Goal: Complete application form: Complete application form

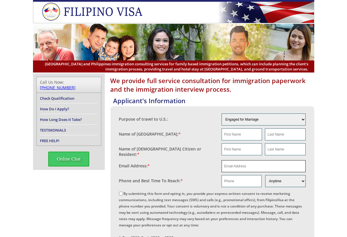
click at [242, 166] on input "email" at bounding box center [263, 166] width 84 height 12
click at [232, 179] on input "text" at bounding box center [241, 181] width 40 height 12
paste input "[PHONE_NUMBER]"
drag, startPoint x: 229, startPoint y: 179, endPoint x: 209, endPoint y: 178, distance: 19.5
click at [209, 178] on fieldset "Phone and Best Time To Reach: * [PHONE_NUMBER] Morning Afternoon Evening Weeken…" at bounding box center [212, 181] width 186 height 15
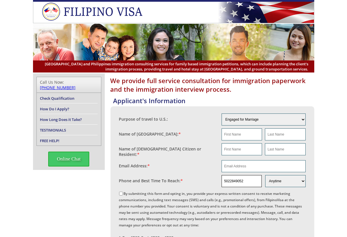
type input "5022849052"
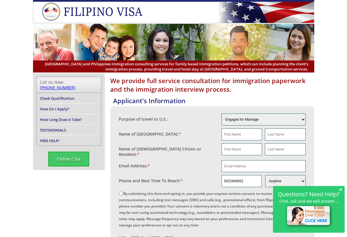
drag, startPoint x: 342, startPoint y: 191, endPoint x: 343, endPoint y: 188, distance: 3.4
click at [342, 191] on span "×" at bounding box center [340, 189] width 4 height 5
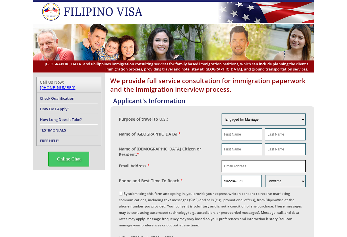
click at [252, 162] on input "email" at bounding box center [263, 166] width 84 height 12
paste input "[EMAIL_ADDRESS][DOMAIN_NAME]"
type input "[EMAIL_ADDRESS][DOMAIN_NAME]"
click at [244, 135] on input "text" at bounding box center [241, 134] width 40 height 12
paste input "[PERSON_NAME]"
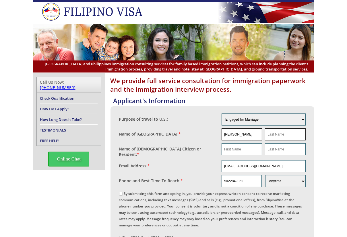
type input "[PERSON_NAME]"
click at [274, 130] on input "text" at bounding box center [285, 134] width 40 height 12
drag, startPoint x: 235, startPoint y: 132, endPoint x: 196, endPoint y: 130, distance: 39.6
click at [196, 130] on fieldset "Name of [GEOGRAPHIC_DATA]: * [PERSON_NAME]" at bounding box center [212, 134] width 186 height 15
click at [244, 147] on fieldset "Name of [DEMOGRAPHIC_DATA] Citizen or Resident: *" at bounding box center [212, 150] width 186 height 17
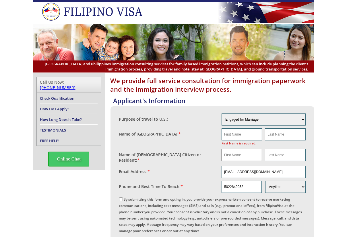
click at [239, 156] on input "text" at bounding box center [241, 155] width 40 height 12
paste input "[PERSON_NAME]"
type input "[PERSON_NAME]"
click at [291, 159] on input "text" at bounding box center [285, 155] width 40 height 12
type input "s"
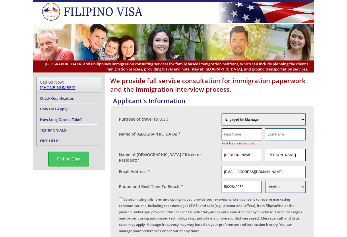
type input "[PERSON_NAME]"
click at [248, 131] on input "text" at bounding box center [241, 134] width 40 height 12
click at [236, 130] on input "text" at bounding box center [241, 134] width 40 height 12
paste input "[PERSON_NAME]"
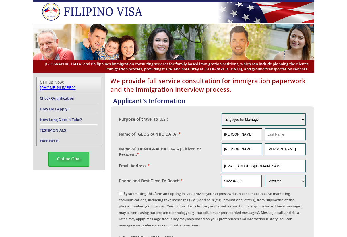
click at [236, 130] on input "[PERSON_NAME]" at bounding box center [241, 134] width 40 height 12
click at [241, 134] on input "[PERSON_NAME]" at bounding box center [241, 134] width 40 height 12
drag, startPoint x: 241, startPoint y: 134, endPoint x: 248, endPoint y: 134, distance: 7.5
click at [241, 134] on input "[PERSON_NAME]" at bounding box center [241, 134] width 40 height 12
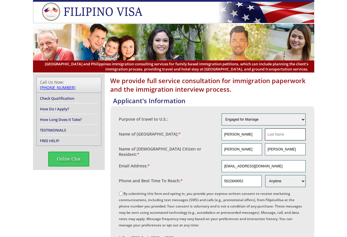
type input "[PERSON_NAME]"
click at [271, 136] on input "text" at bounding box center [285, 134] width 40 height 12
paste input "[PERSON_NAME]"
type input "[PERSON_NAME]"
click at [122, 192] on label "By submitting this form and opting in, you provide your express written consent…" at bounding box center [210, 228] width 183 height 74
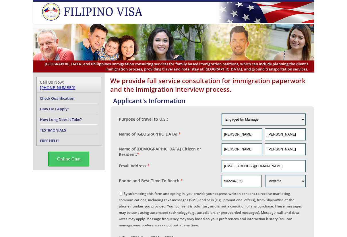
click at [186, 192] on label "By submitting this form and opting in, you provide your express written consent…" at bounding box center [210, 228] width 183 height 74
click at [123, 192] on input "By submitting this form and opting in, you provide your express written consent…" at bounding box center [121, 194] width 4 height 4
checkbox input "true"
click at [244, 165] on input "[EMAIL_ADDRESS][DOMAIN_NAME]" at bounding box center [263, 166] width 84 height 12
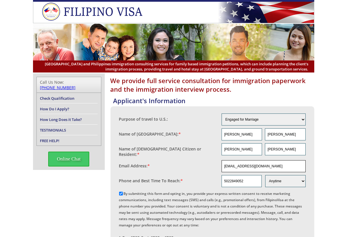
click at [244, 165] on input "[EMAIL_ADDRESS][DOMAIN_NAME]" at bounding box center [263, 166] width 84 height 12
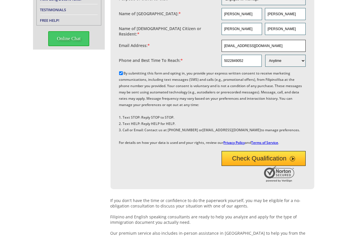
scroll to position [235, 0]
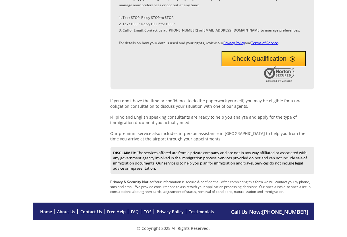
click at [251, 63] on button "Check Qualification" at bounding box center [263, 58] width 84 height 15
